Goal: Information Seeking & Learning: Learn about a topic

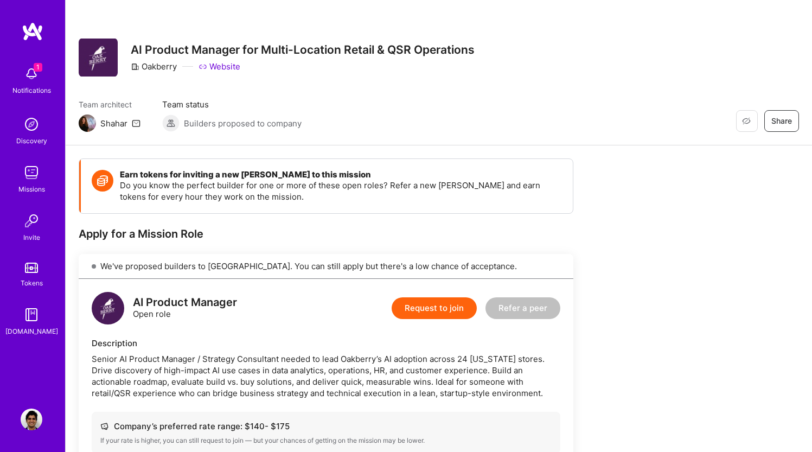
scroll to position [1390, 0]
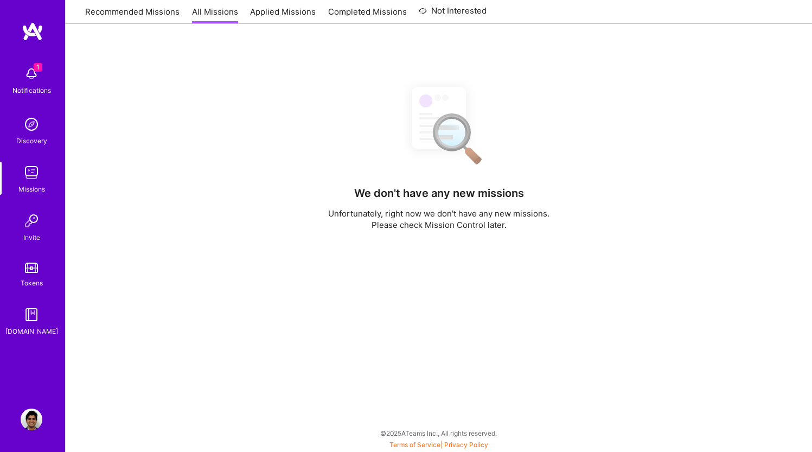
scroll to position [196, 0]
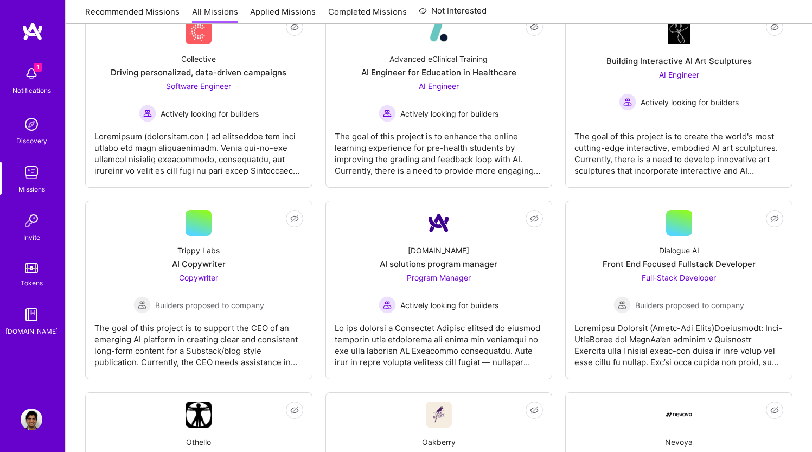
click at [42, 78] on div "1 Notifications" at bounding box center [31, 79] width 67 height 37
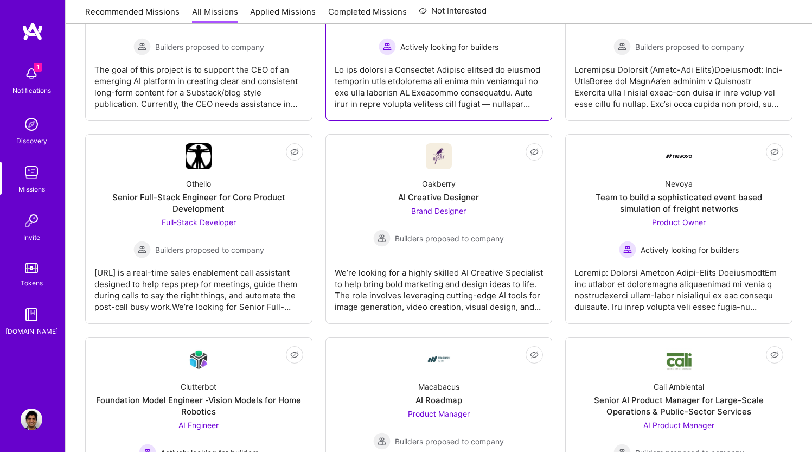
scroll to position [455, 0]
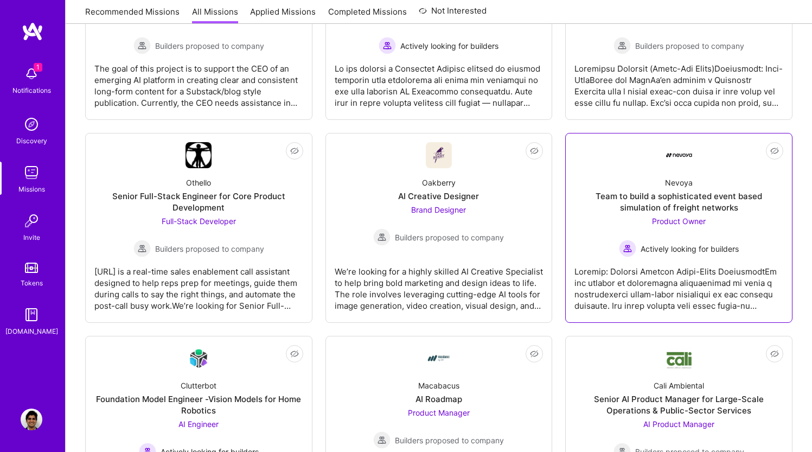
click at [635, 198] on div "Team to build a sophisticated event based simulation of freight networks" at bounding box center [678, 201] width 209 height 23
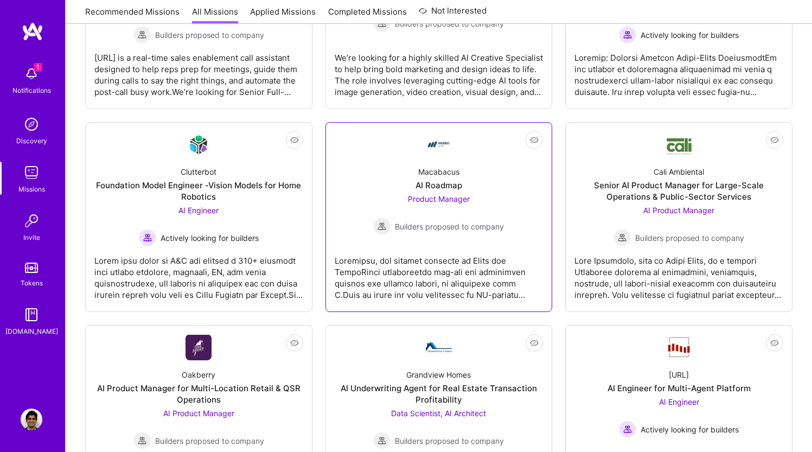
scroll to position [672, 0]
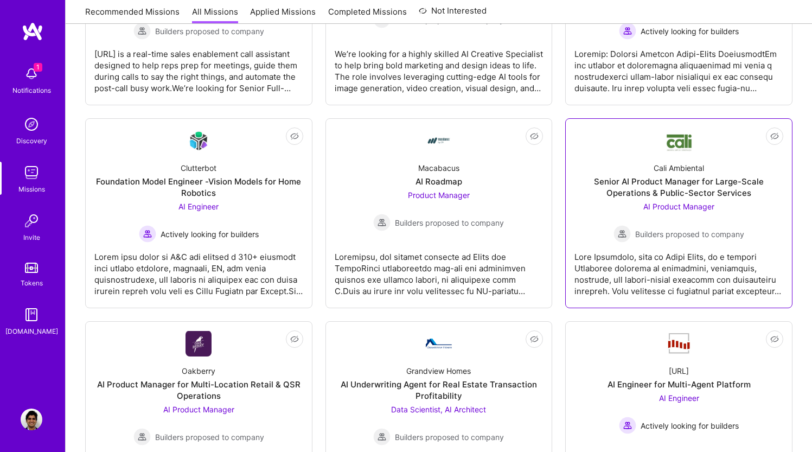
click at [673, 189] on div "Senior AI Product Manager for Large-Scale Operations & Public-Sector Services" at bounding box center [678, 187] width 209 height 23
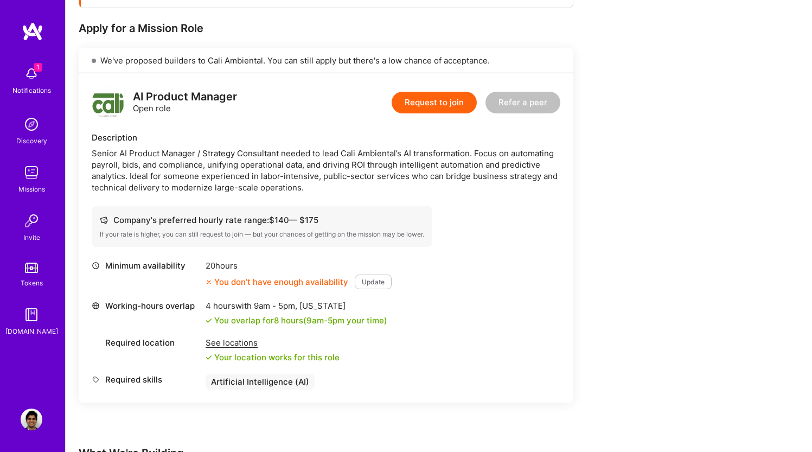
scroll to position [207, 0]
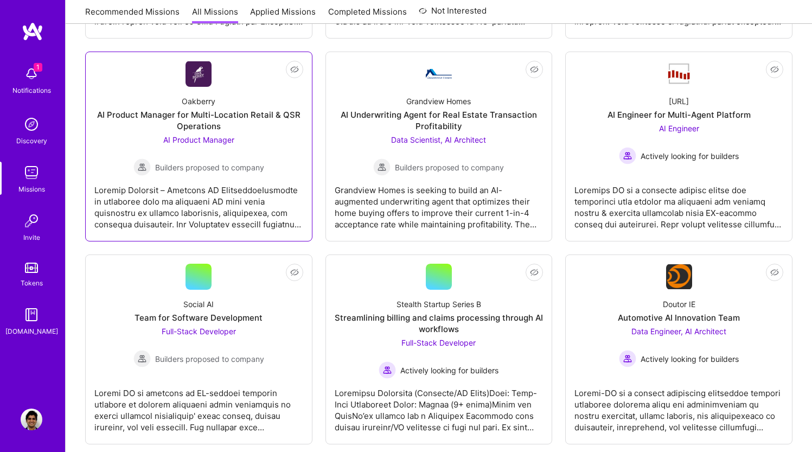
scroll to position [936, 0]
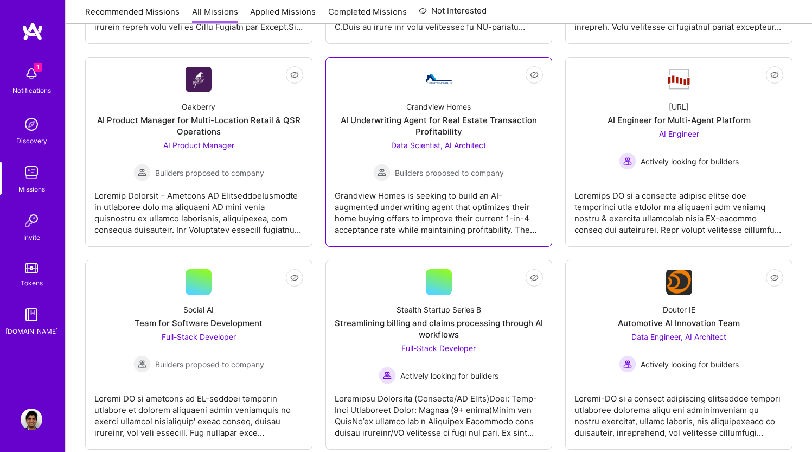
click at [443, 121] on div "AI Underwriting Agent for Real Estate Transaction Profitability" at bounding box center [438, 125] width 209 height 23
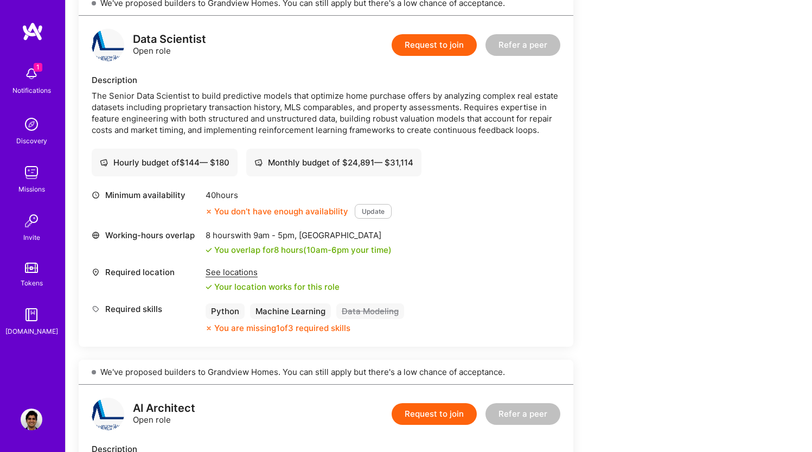
scroll to position [267, 0]
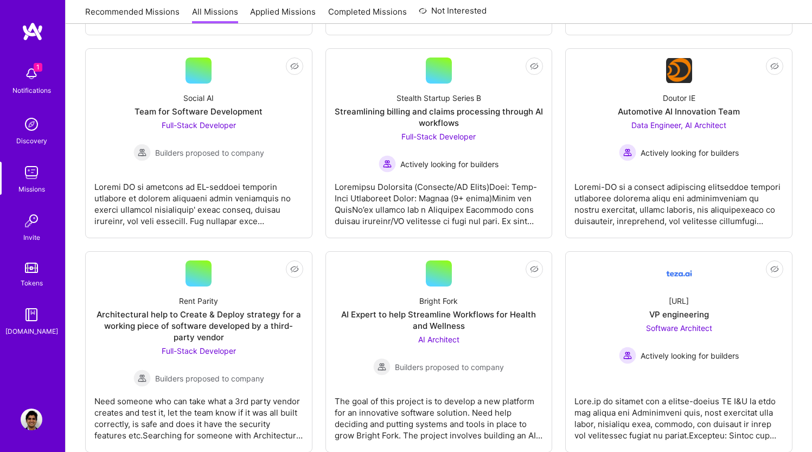
scroll to position [1148, 0]
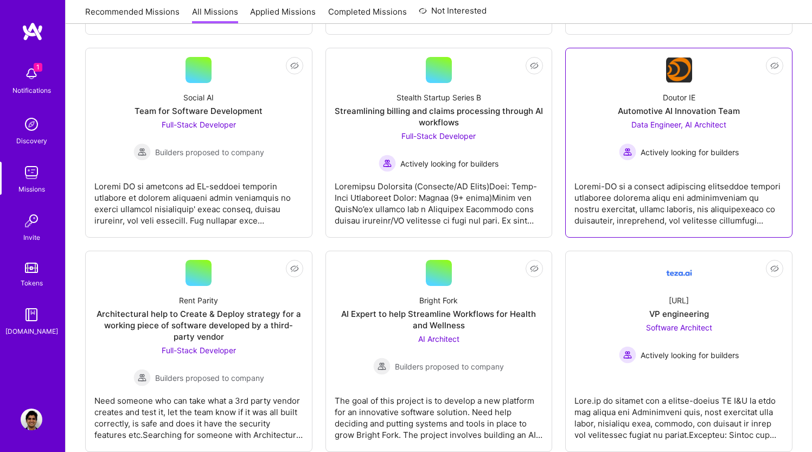
click at [658, 217] on div at bounding box center [678, 199] width 209 height 54
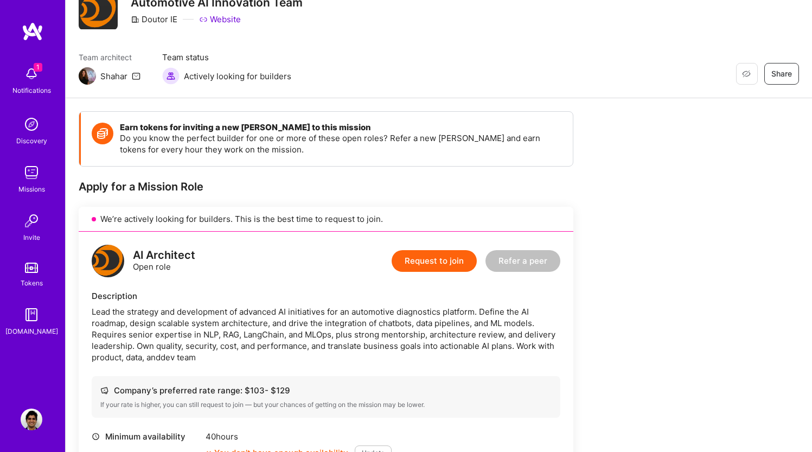
scroll to position [48, 0]
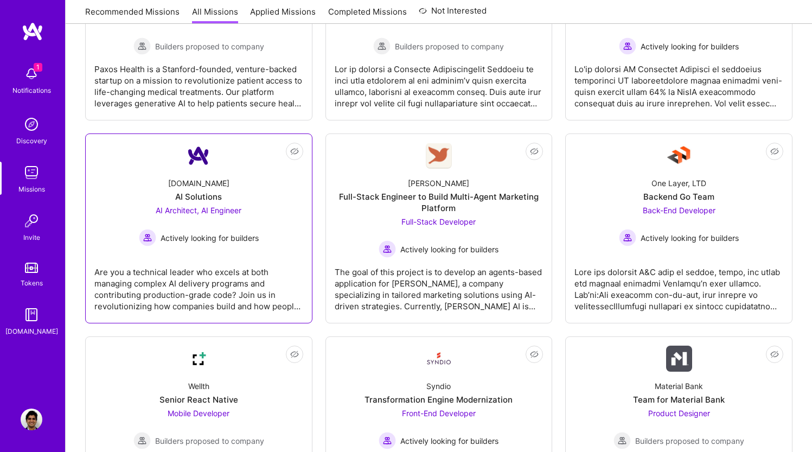
scroll to position [2292, 0]
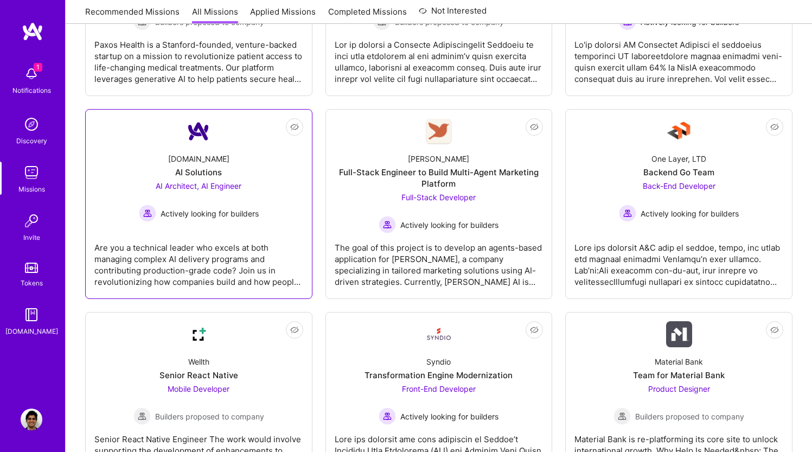
click at [273, 258] on div "Are you a technical leader who excels at both managing complex AI delivery prog…" at bounding box center [198, 260] width 209 height 54
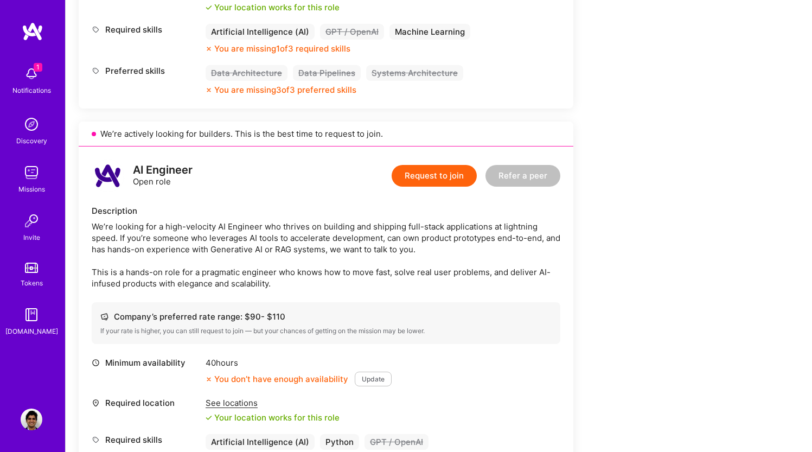
scroll to position [610, 0]
